Goal: Find specific page/section: Find specific page/section

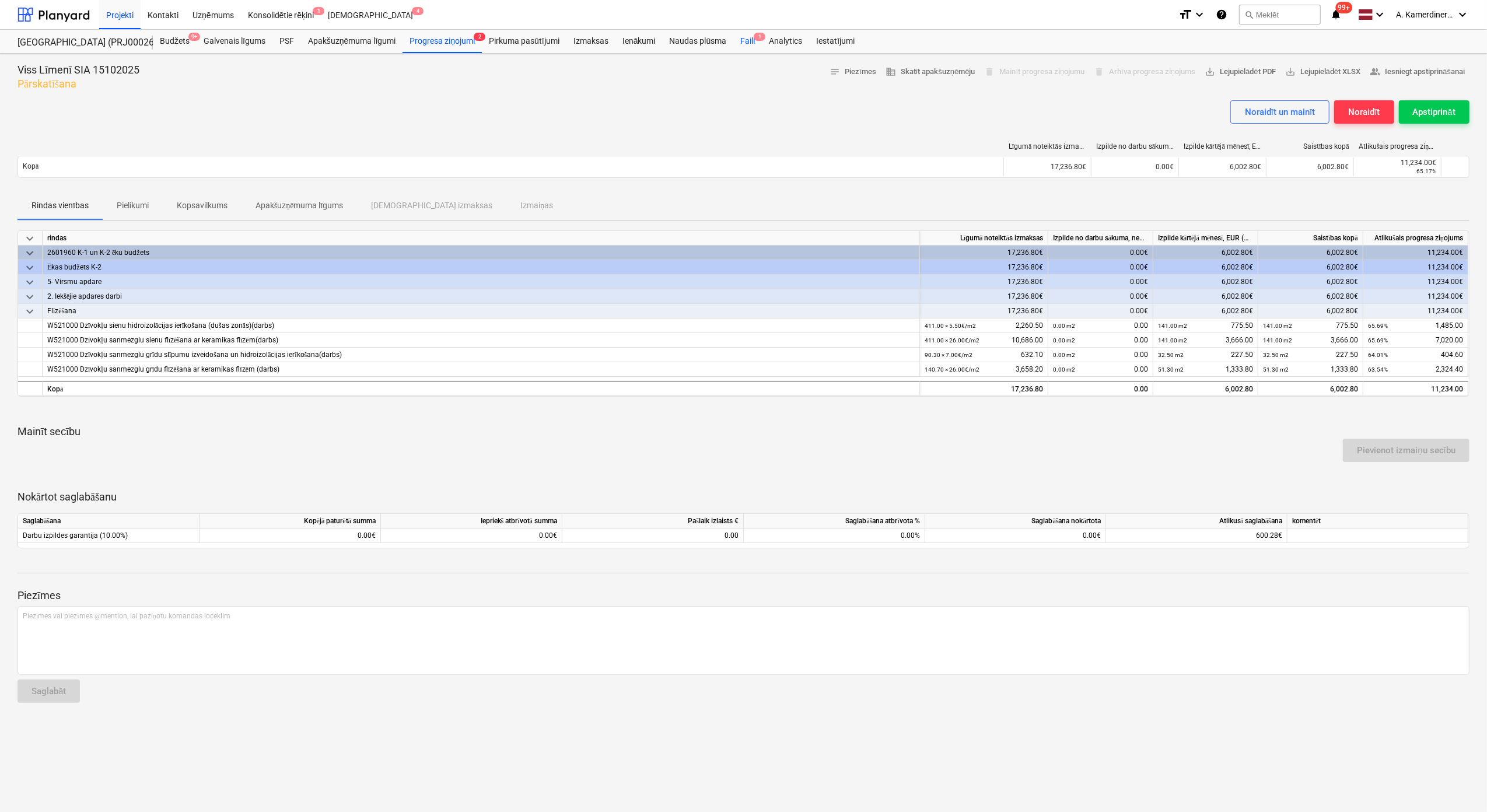
click at [743, 42] on div "Faili 1" at bounding box center [748, 41] width 29 height 23
